Goal: Find specific page/section: Find specific page/section

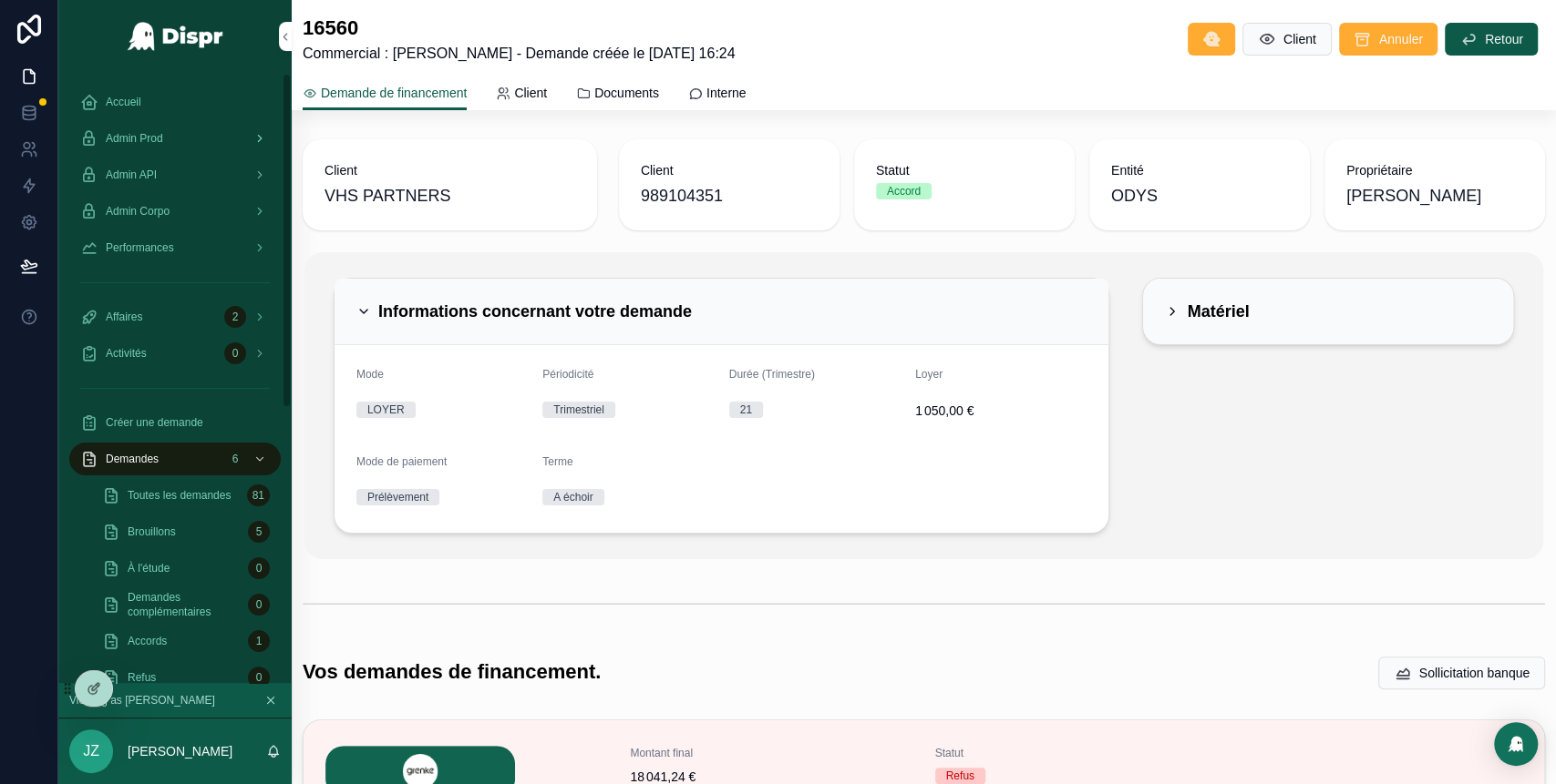
click at [163, 138] on span "Admin Prod" at bounding box center [135, 138] width 57 height 15
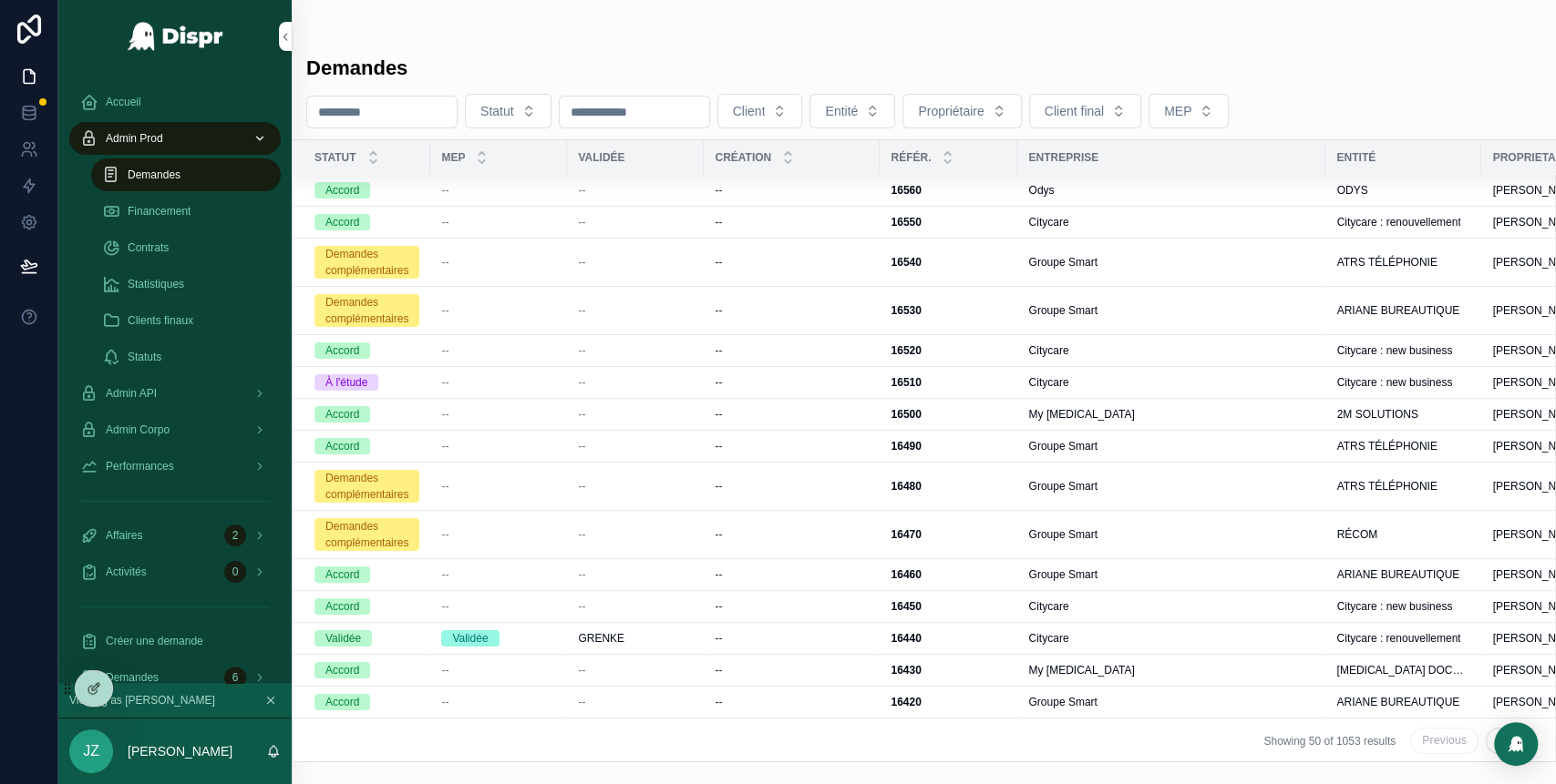
click at [766, 104] on span "Client" at bounding box center [749, 111] width 33 height 18
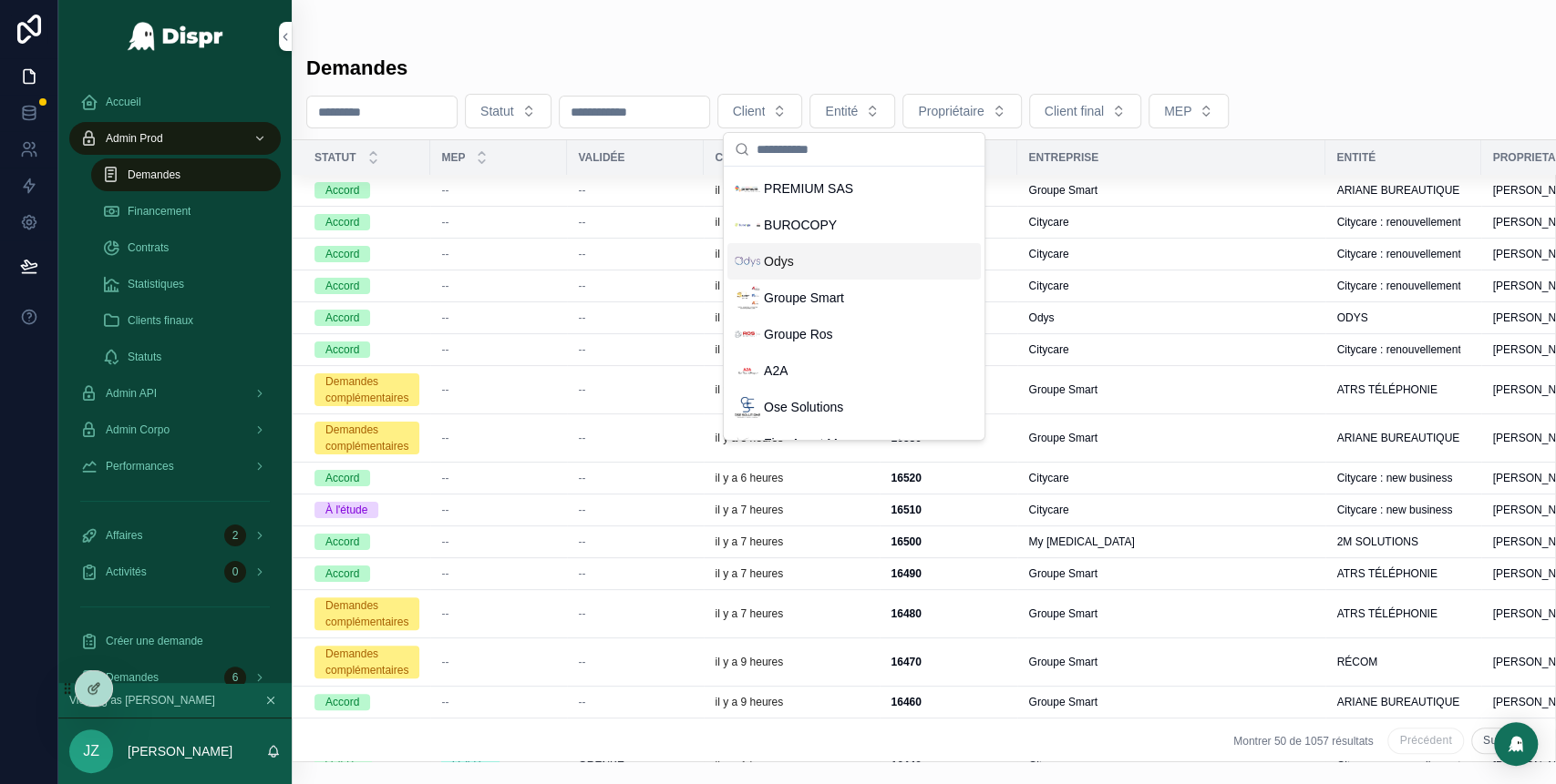
click at [800, 266] on div "Odys" at bounding box center [854, 261] width 253 height 37
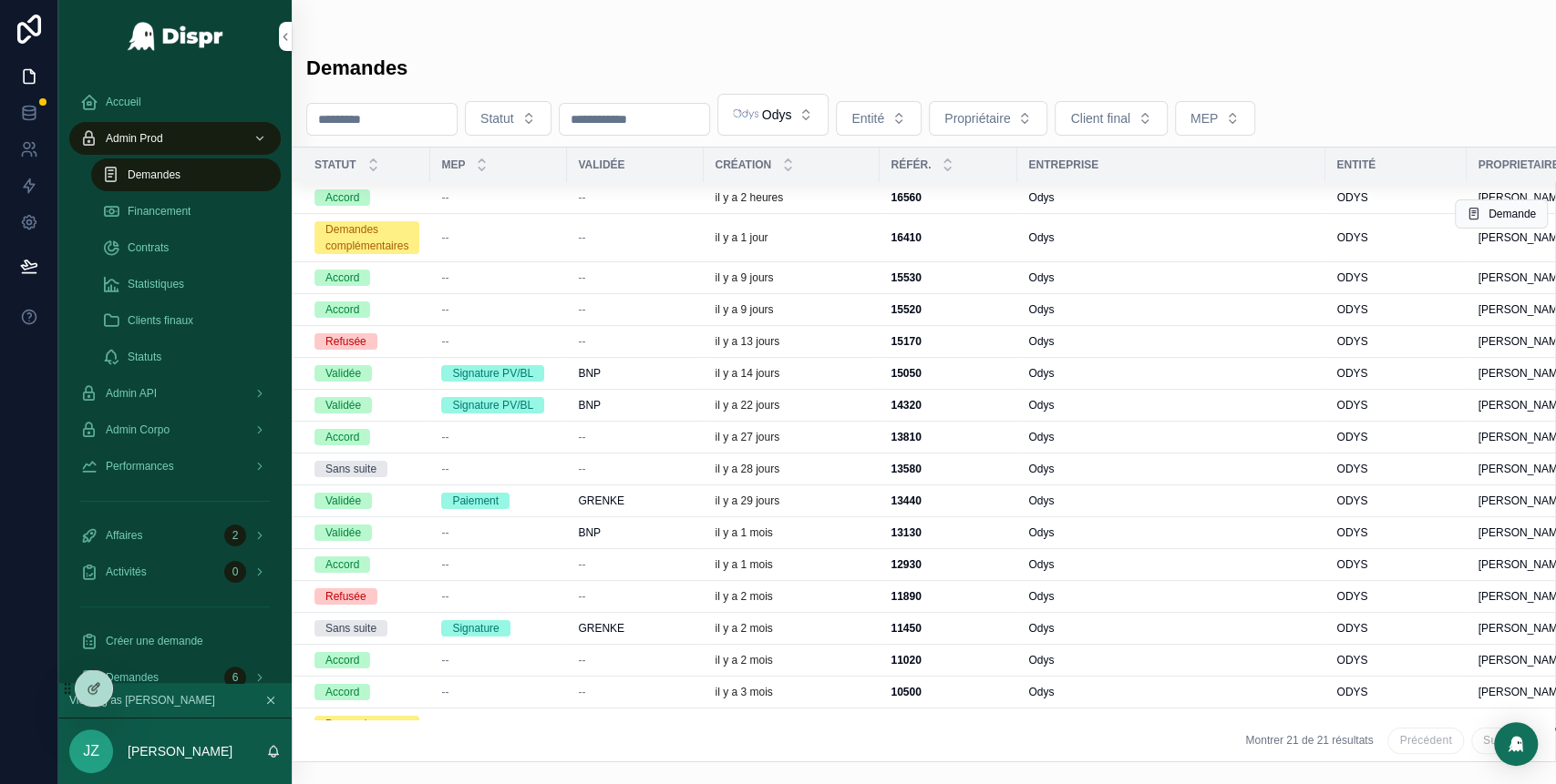
click at [586, 230] on span "--" at bounding box center [581, 237] width 7 height 15
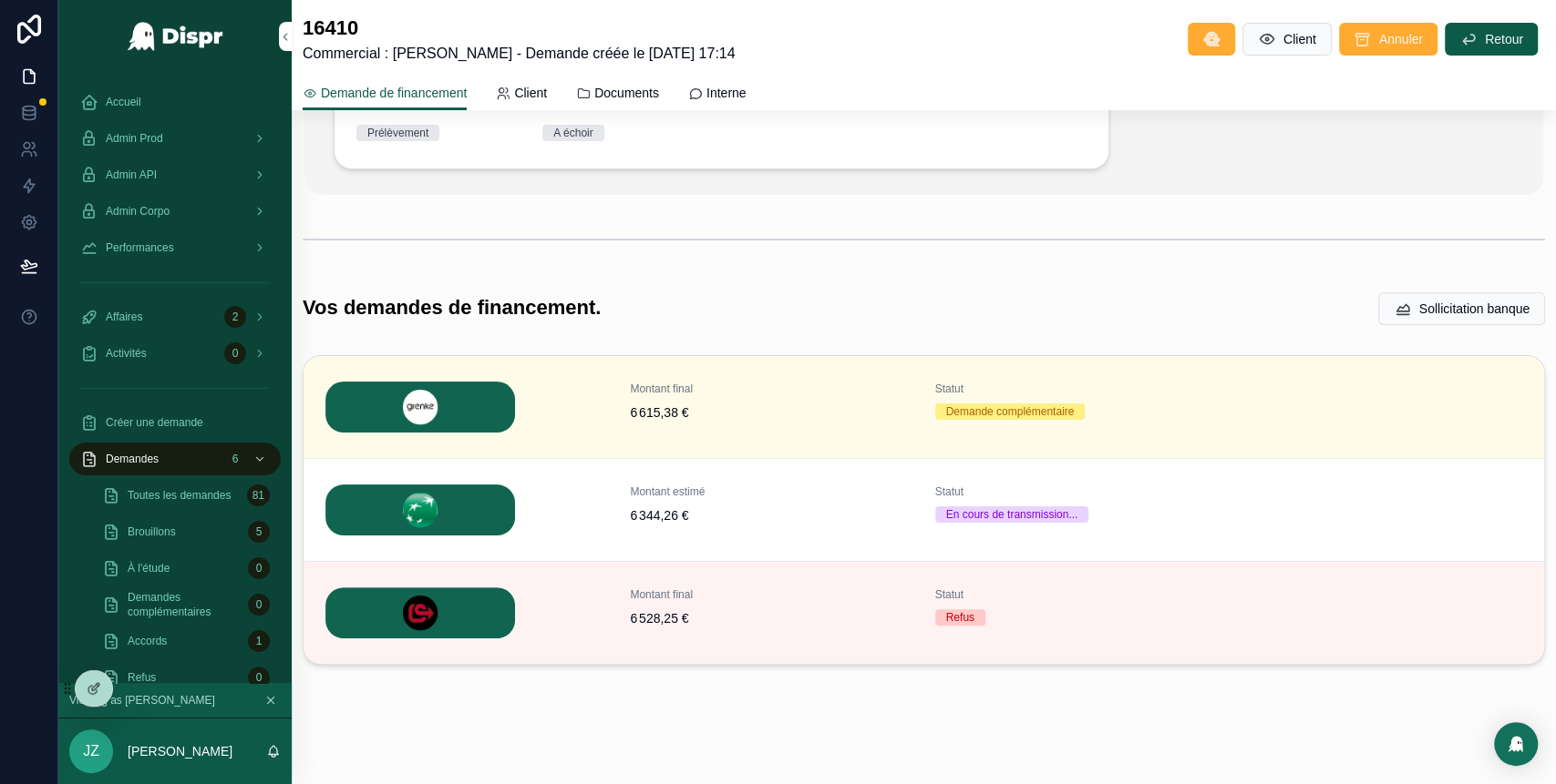
scroll to position [381, 0]
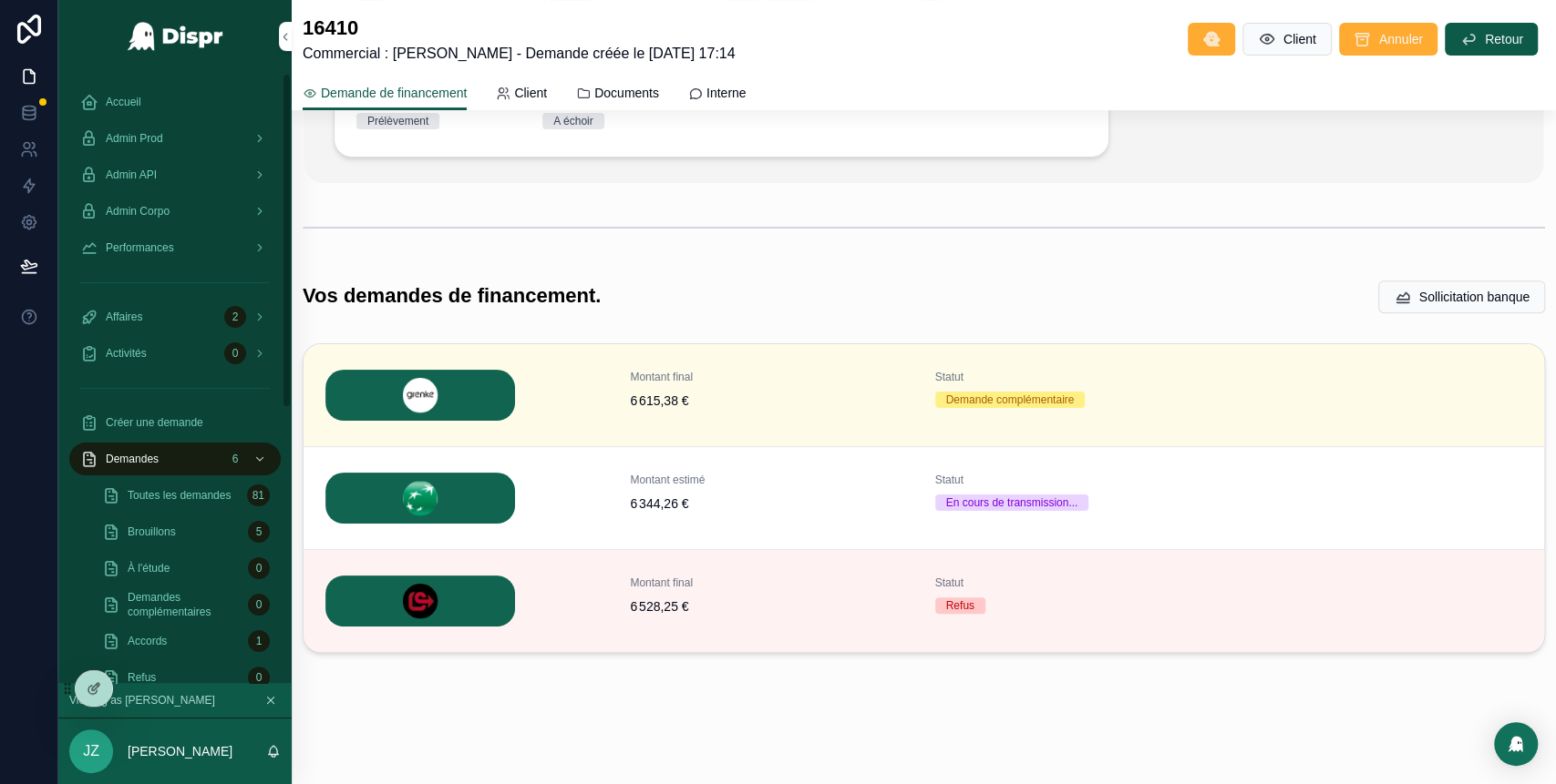
click at [169, 96] on div "Accueil" at bounding box center [175, 101] width 190 height 29
